Goal: Information Seeking & Learning: Compare options

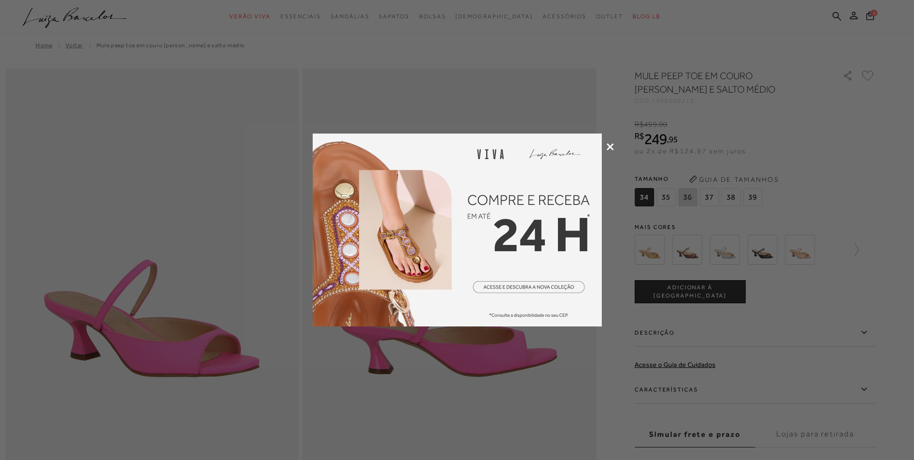
click at [609, 143] on icon at bounding box center [610, 146] width 7 height 7
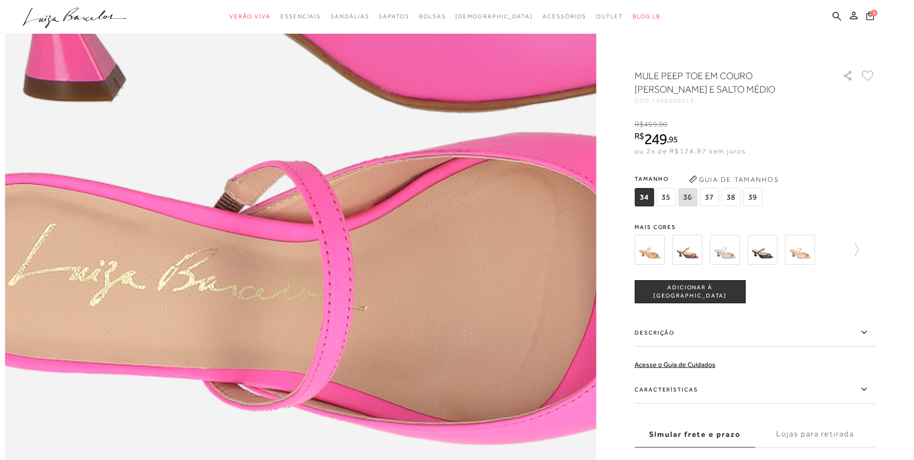
scroll to position [1012, 0]
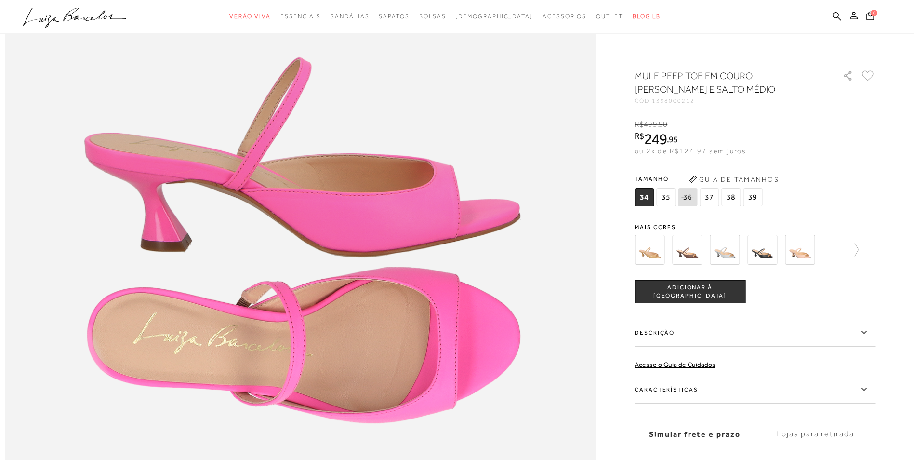
click at [732, 255] on img at bounding box center [725, 250] width 30 height 30
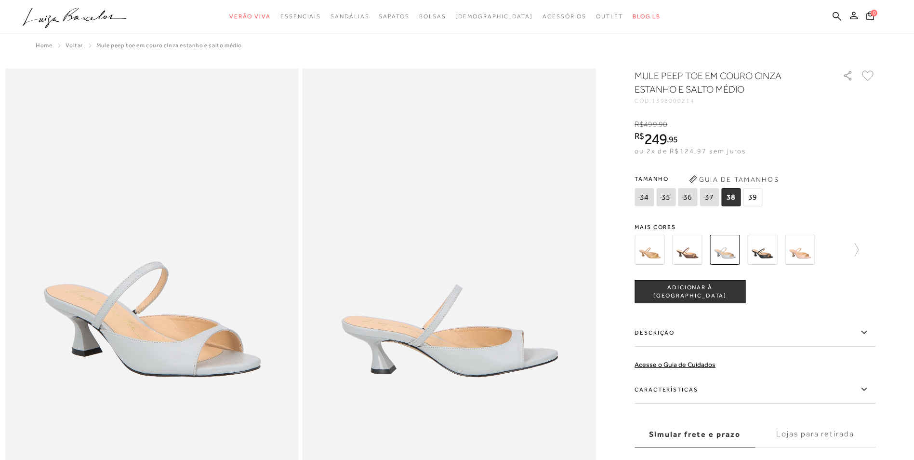
click at [648, 257] on img at bounding box center [650, 250] width 30 height 30
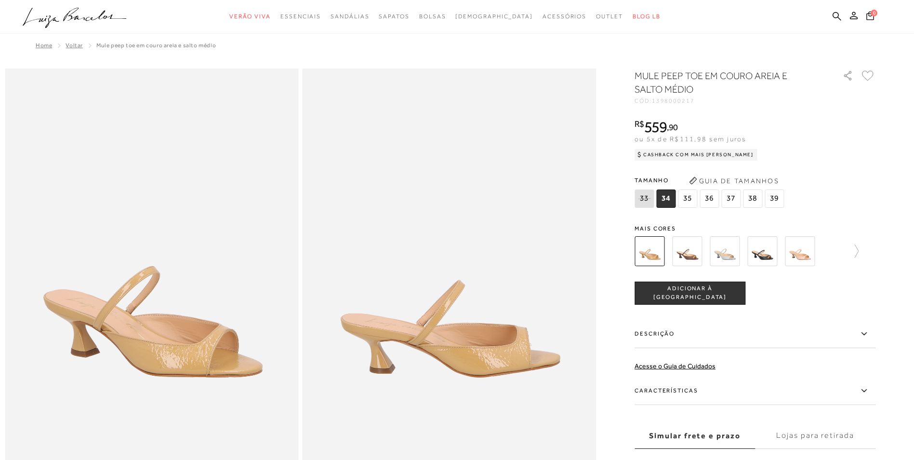
click at [694, 260] on img at bounding box center [687, 251] width 30 height 30
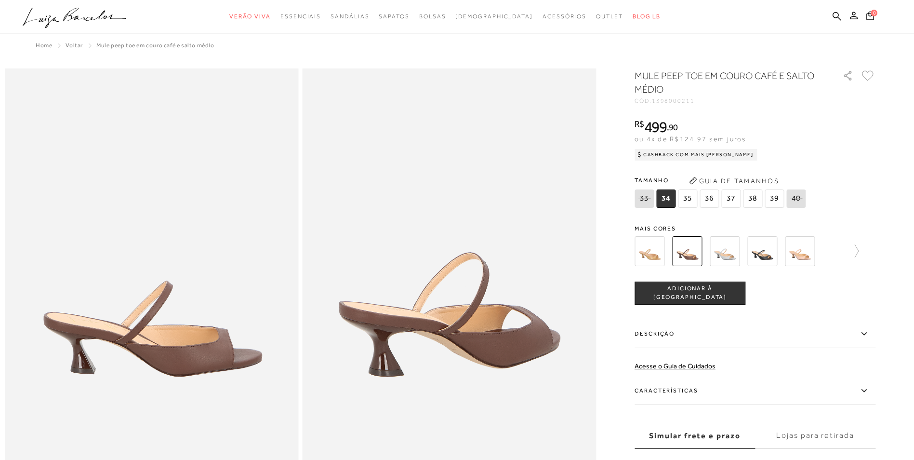
click at [764, 256] on img at bounding box center [762, 251] width 30 height 30
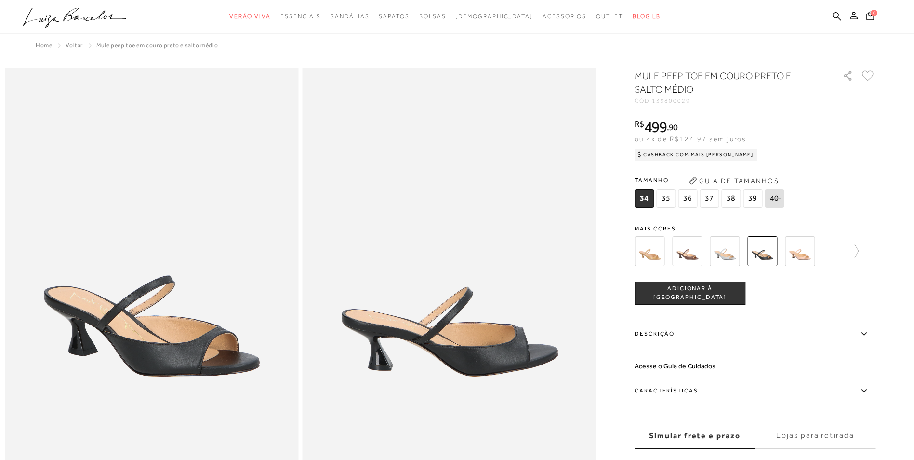
click at [808, 253] on img at bounding box center [800, 251] width 30 height 30
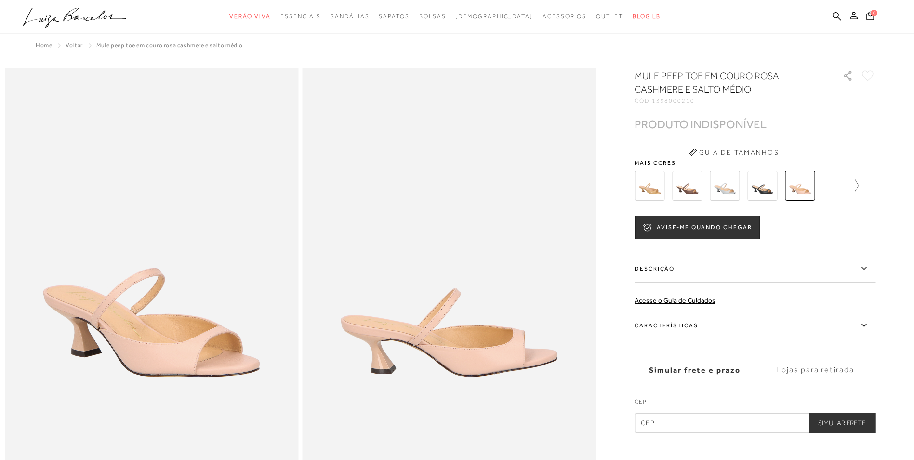
click at [859, 186] on icon at bounding box center [851, 185] width 13 height 13
click at [710, 186] on img at bounding box center [704, 186] width 30 height 30
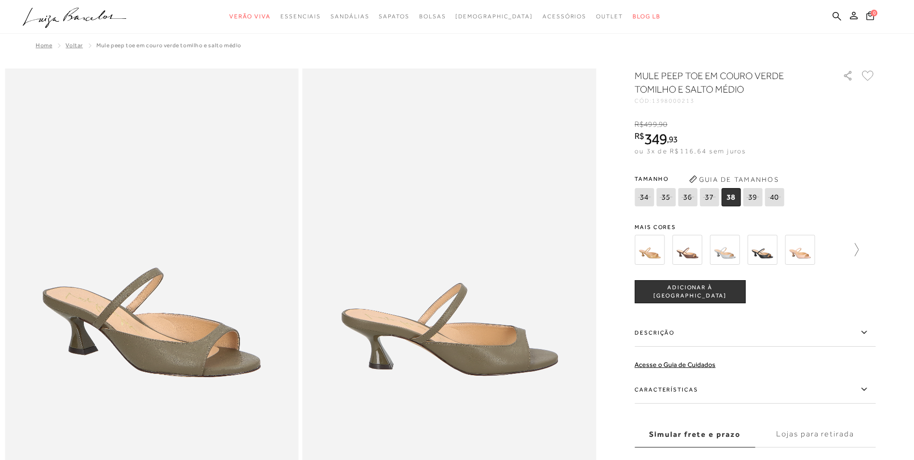
click at [856, 250] on icon at bounding box center [851, 249] width 13 height 13
click at [744, 253] on img at bounding box center [742, 250] width 30 height 30
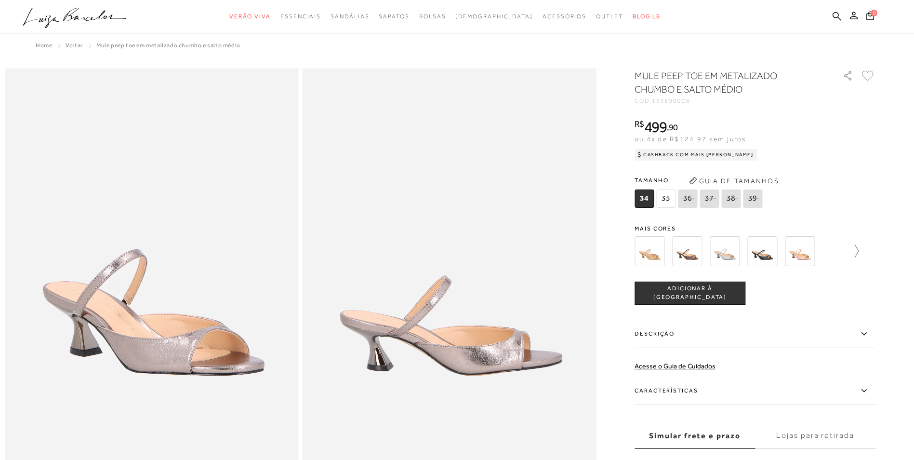
click at [859, 250] on icon at bounding box center [851, 250] width 13 height 13
click at [782, 253] on img at bounding box center [779, 251] width 30 height 30
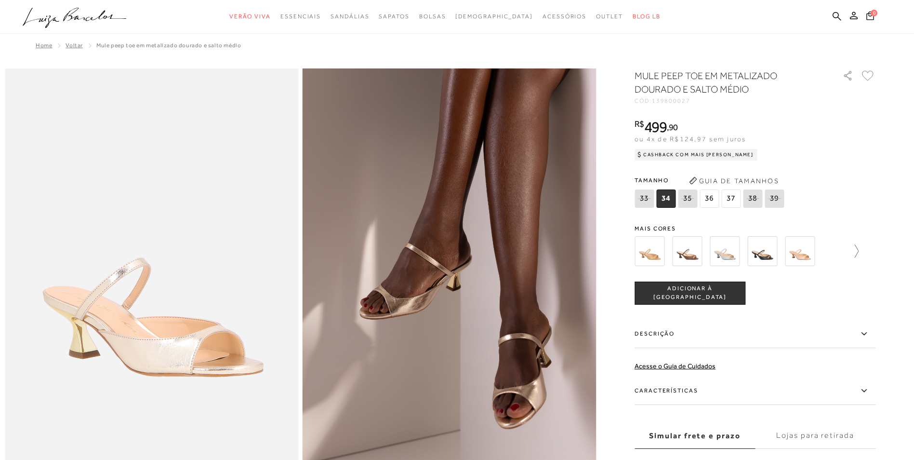
click at [856, 254] on icon at bounding box center [851, 250] width 13 height 13
click at [818, 253] on img at bounding box center [817, 251] width 30 height 30
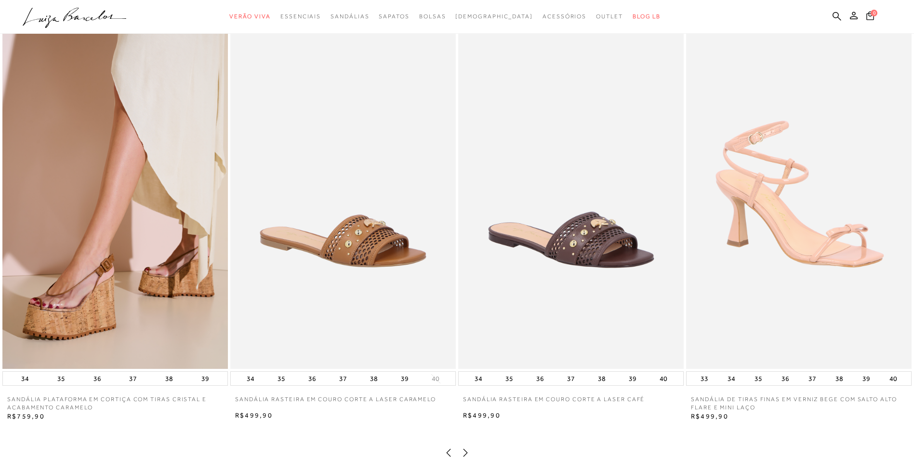
scroll to position [1928, 0]
